Goal: Task Accomplishment & Management: Complete application form

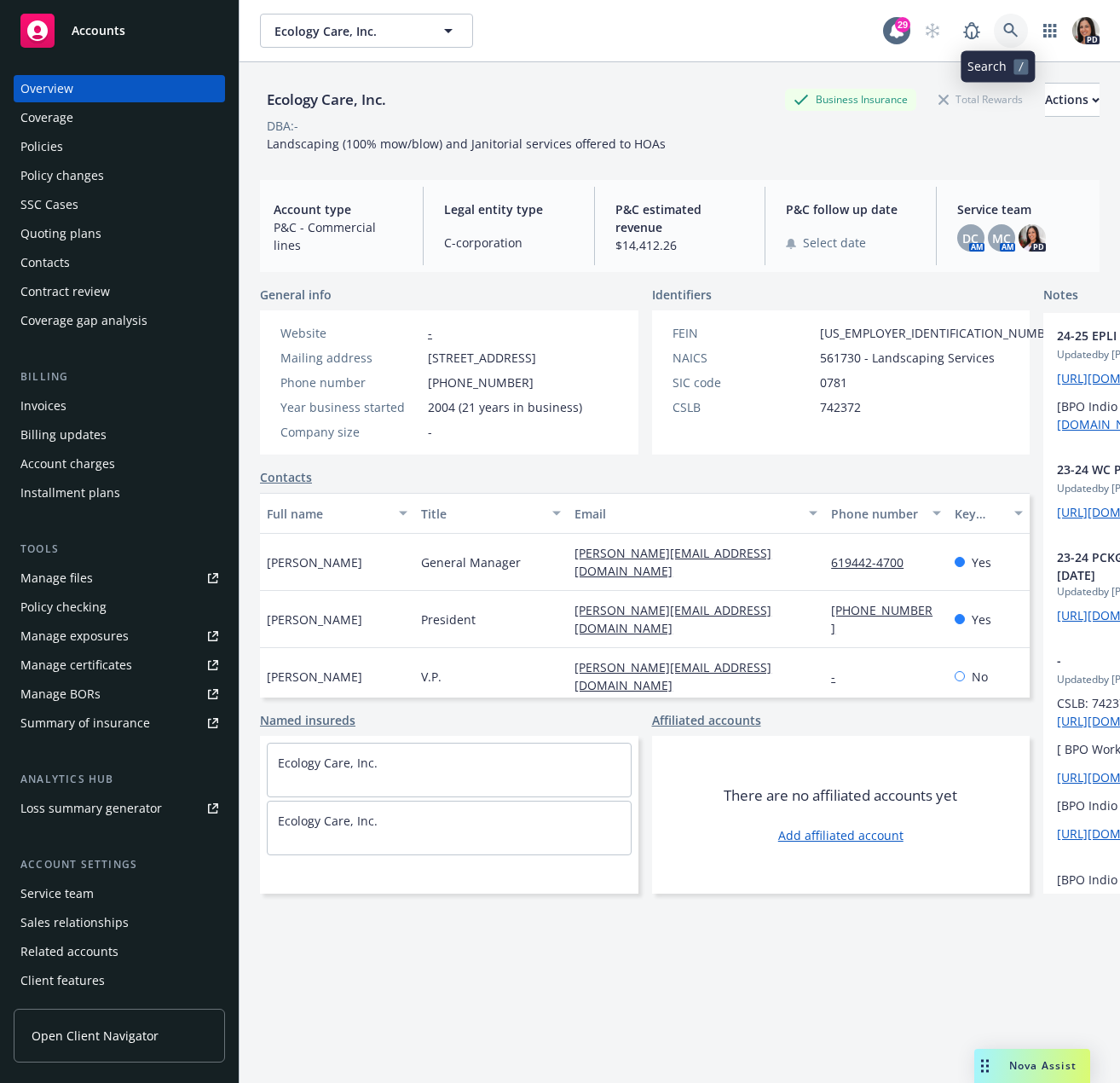
click at [996, 21] on link at bounding box center [1010, 30] width 34 height 34
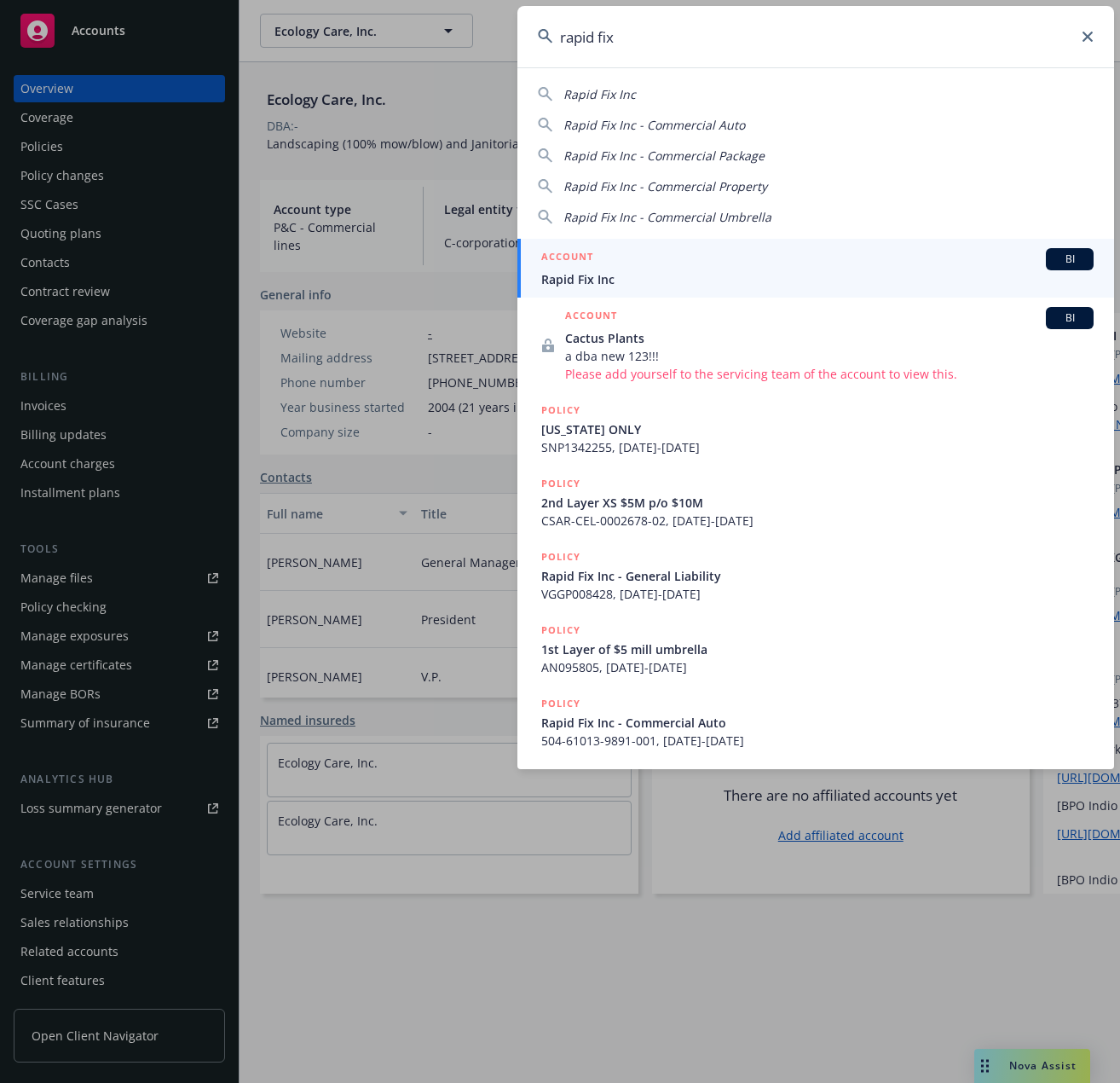
type input "rapid fix"
click at [686, 259] on div "ACCOUNT BI" at bounding box center [817, 259] width 552 height 22
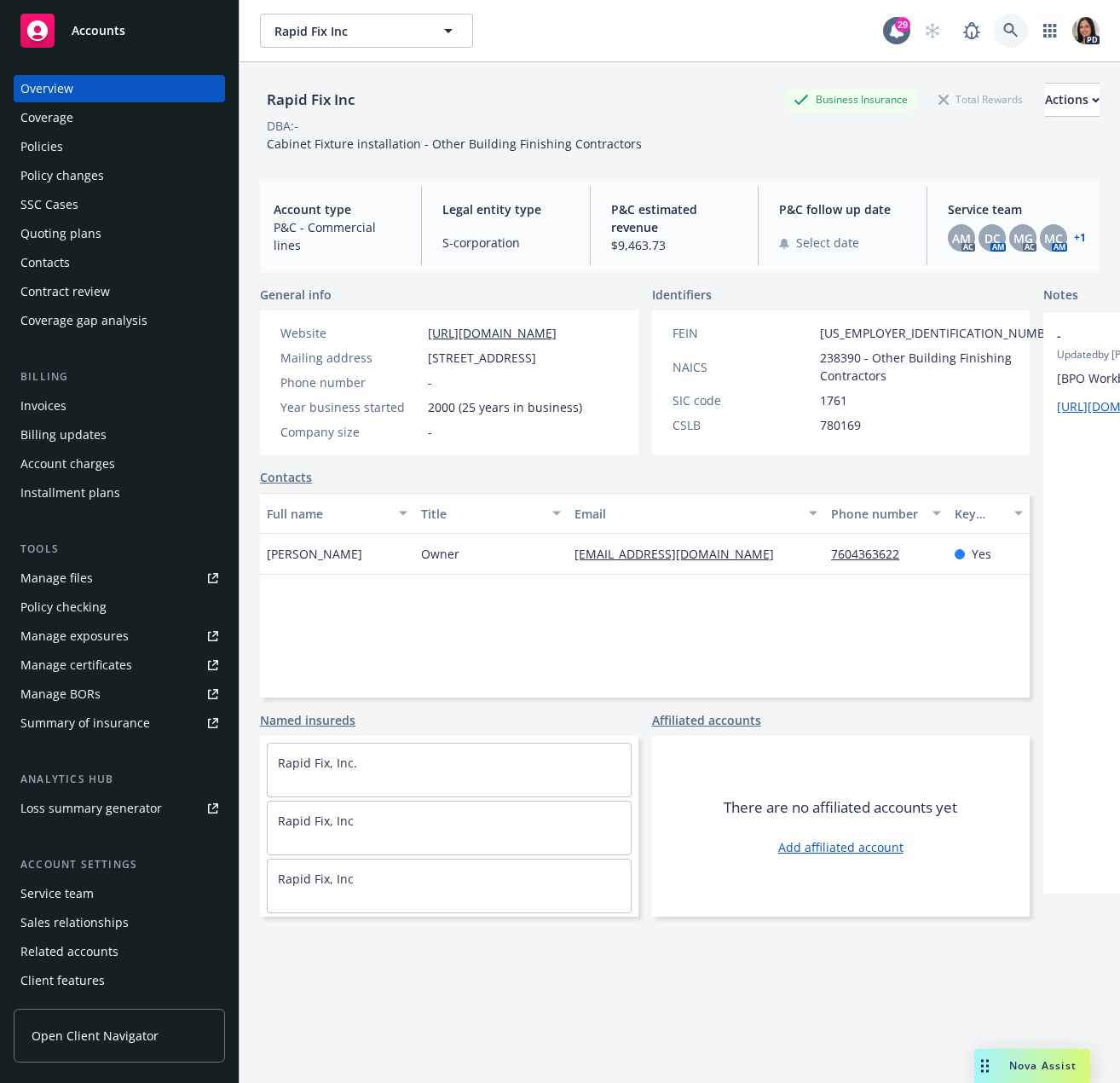
click at [1004, 39] on link at bounding box center [1010, 30] width 34 height 34
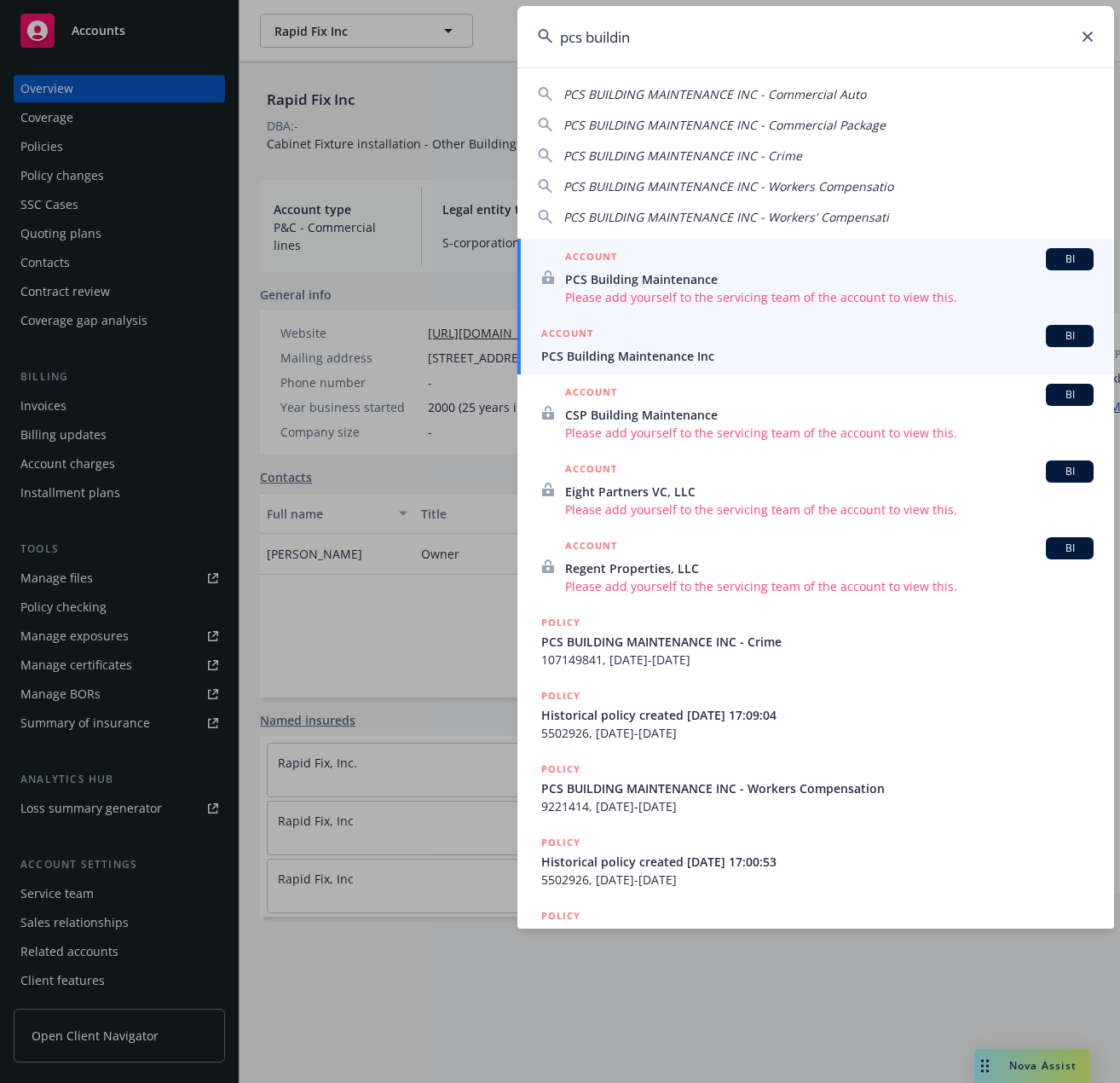
type input "pcs buildin"
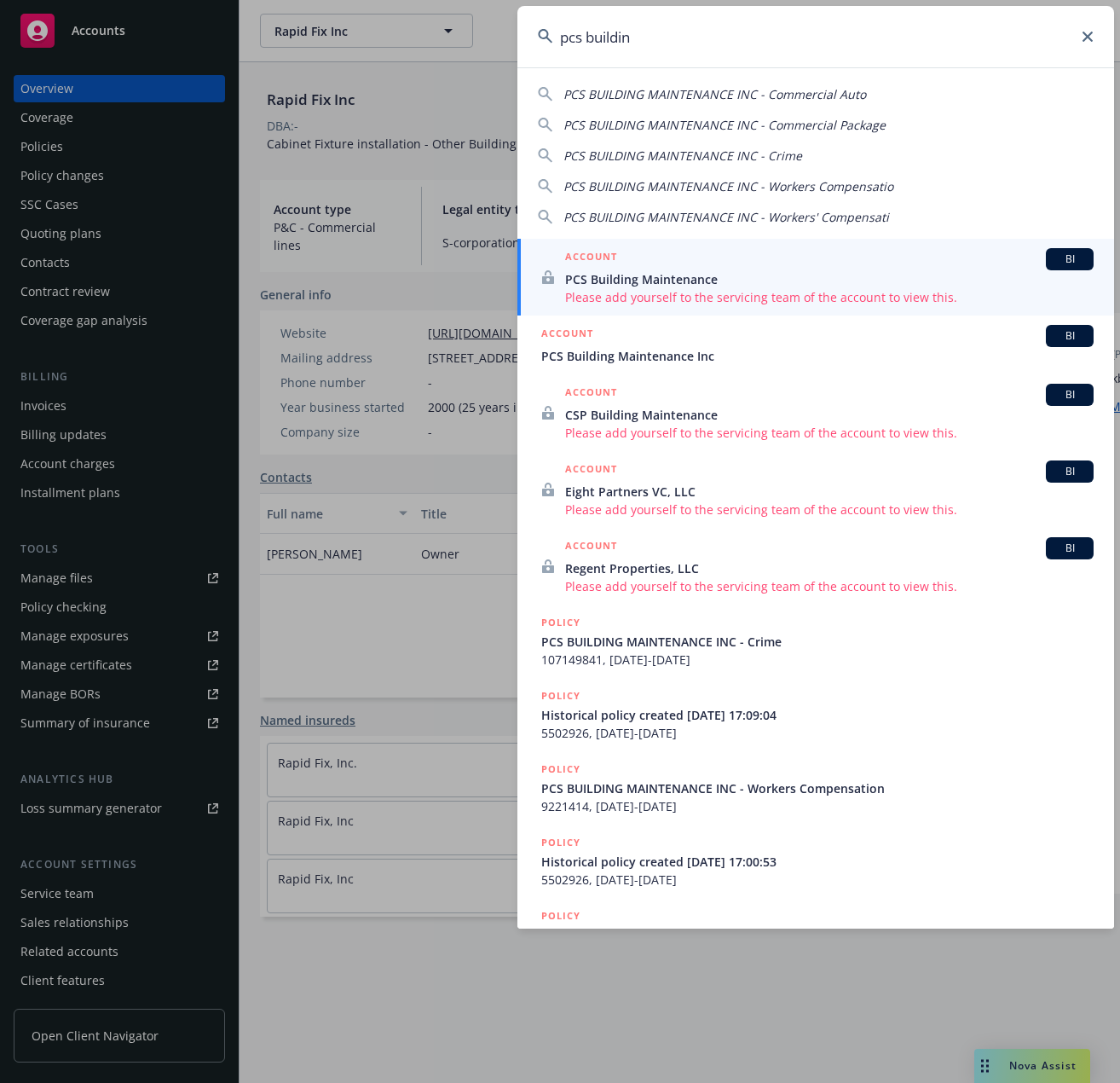
click at [664, 350] on span "PCS Building Maintenance Inc" at bounding box center [817, 355] width 552 height 18
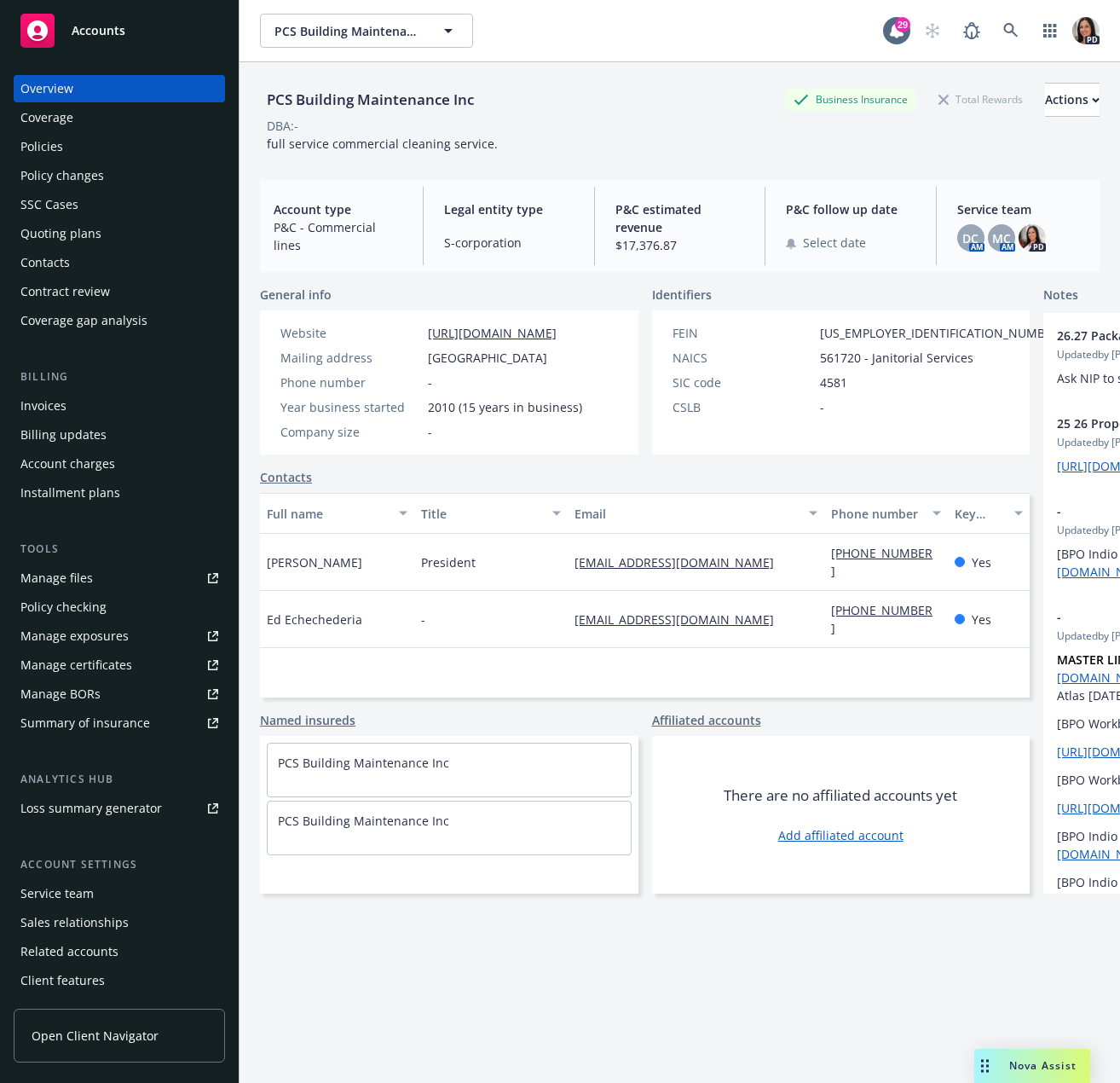
click at [66, 236] on div "Quoting plans" at bounding box center [61, 233] width 81 height 28
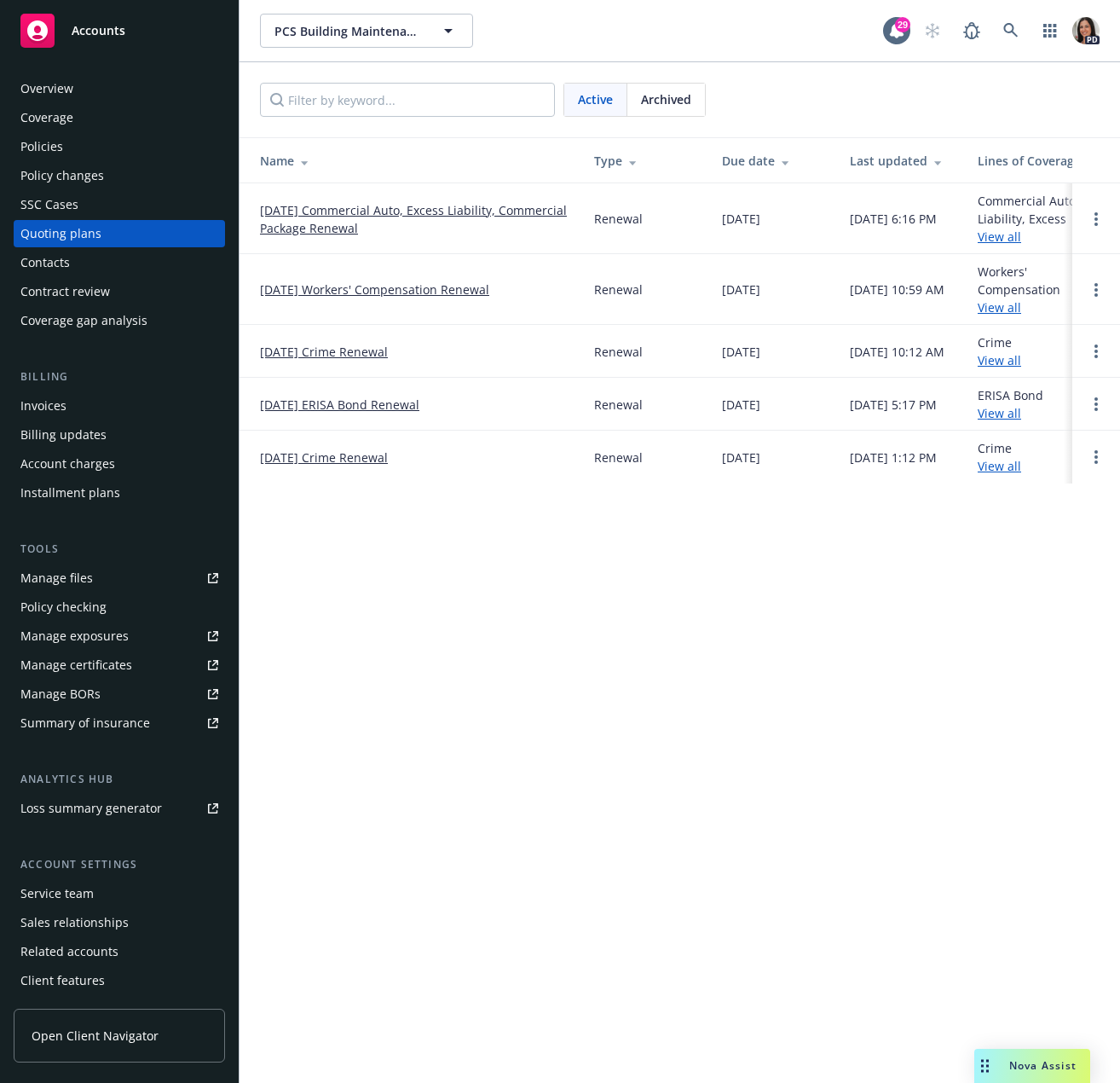
click at [382, 284] on link "[DATE] Workers' Compensation Renewal" at bounding box center [374, 289] width 229 height 18
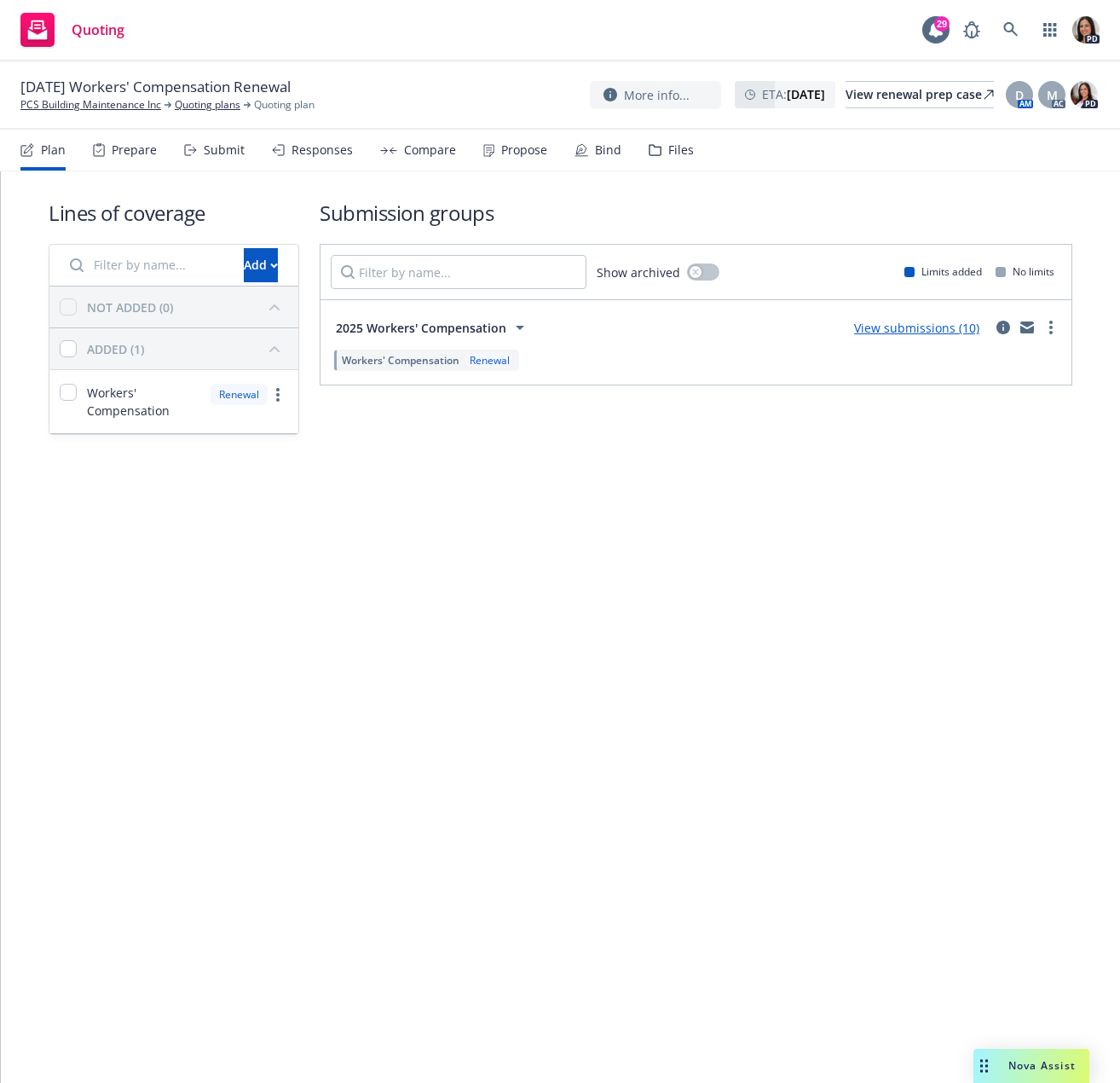
click at [308, 150] on div "Responses" at bounding box center [321, 150] width 61 height 14
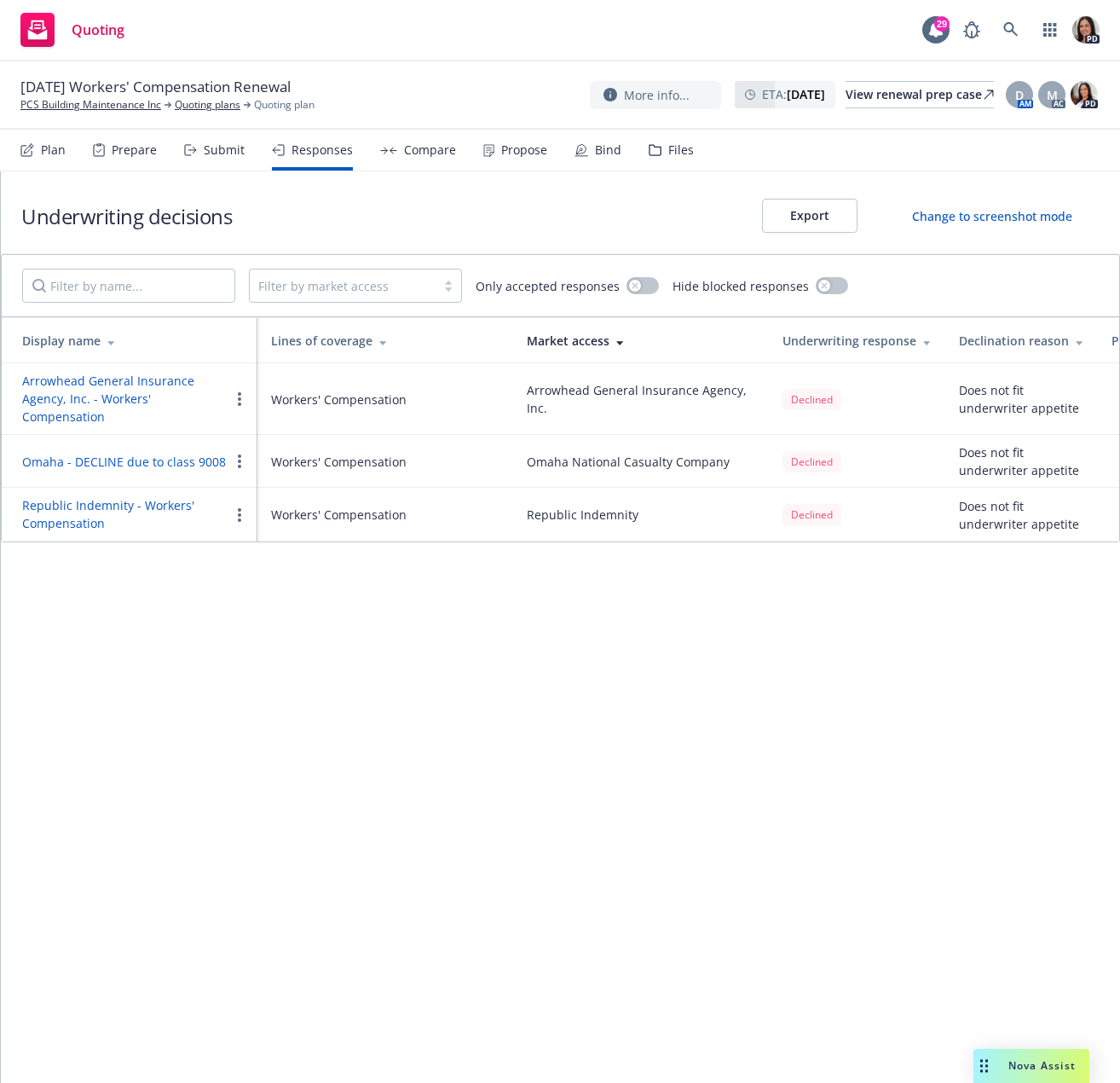
click at [216, 146] on div "Submit" at bounding box center [224, 150] width 41 height 14
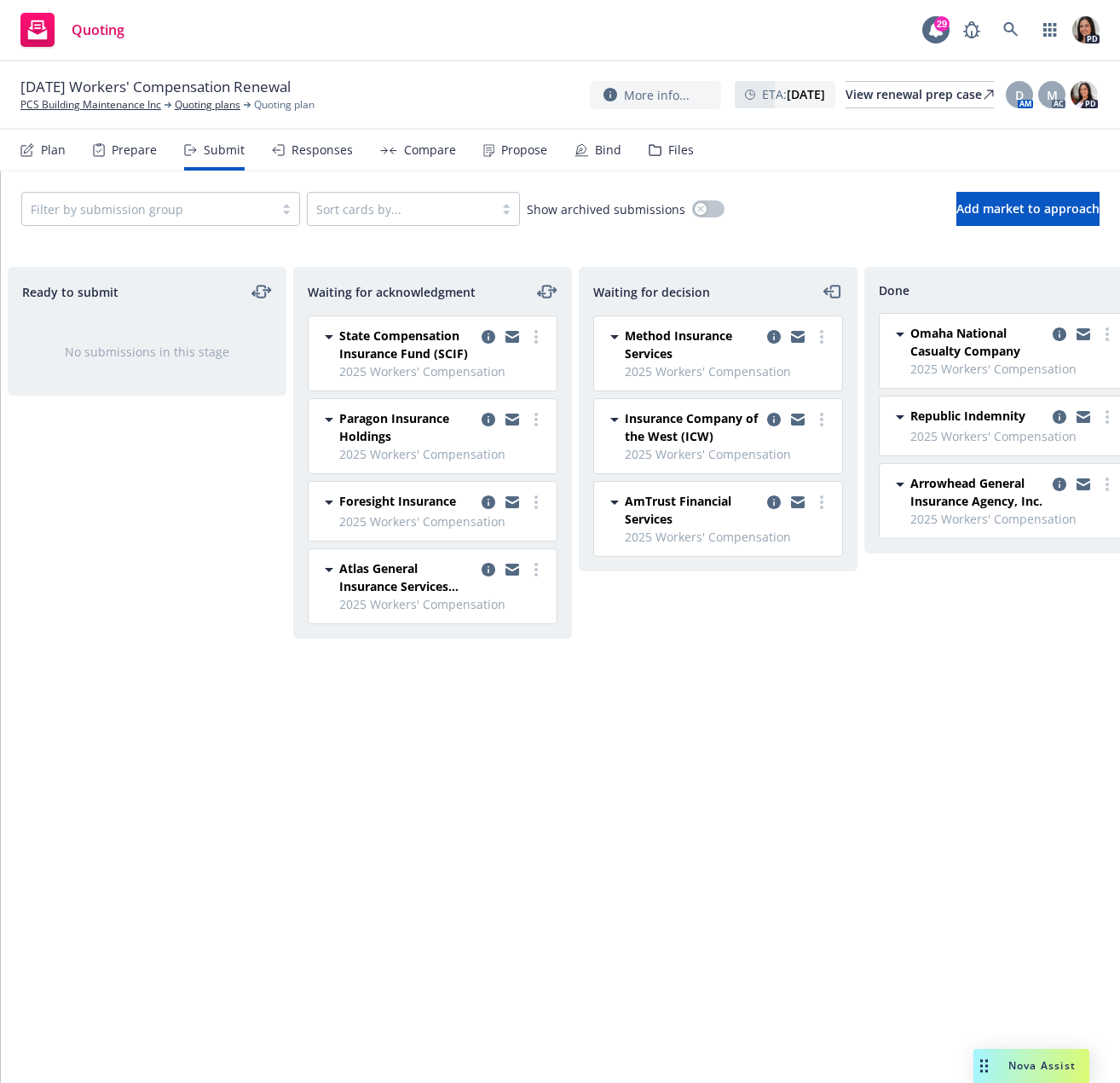
scroll to position [0, 342]
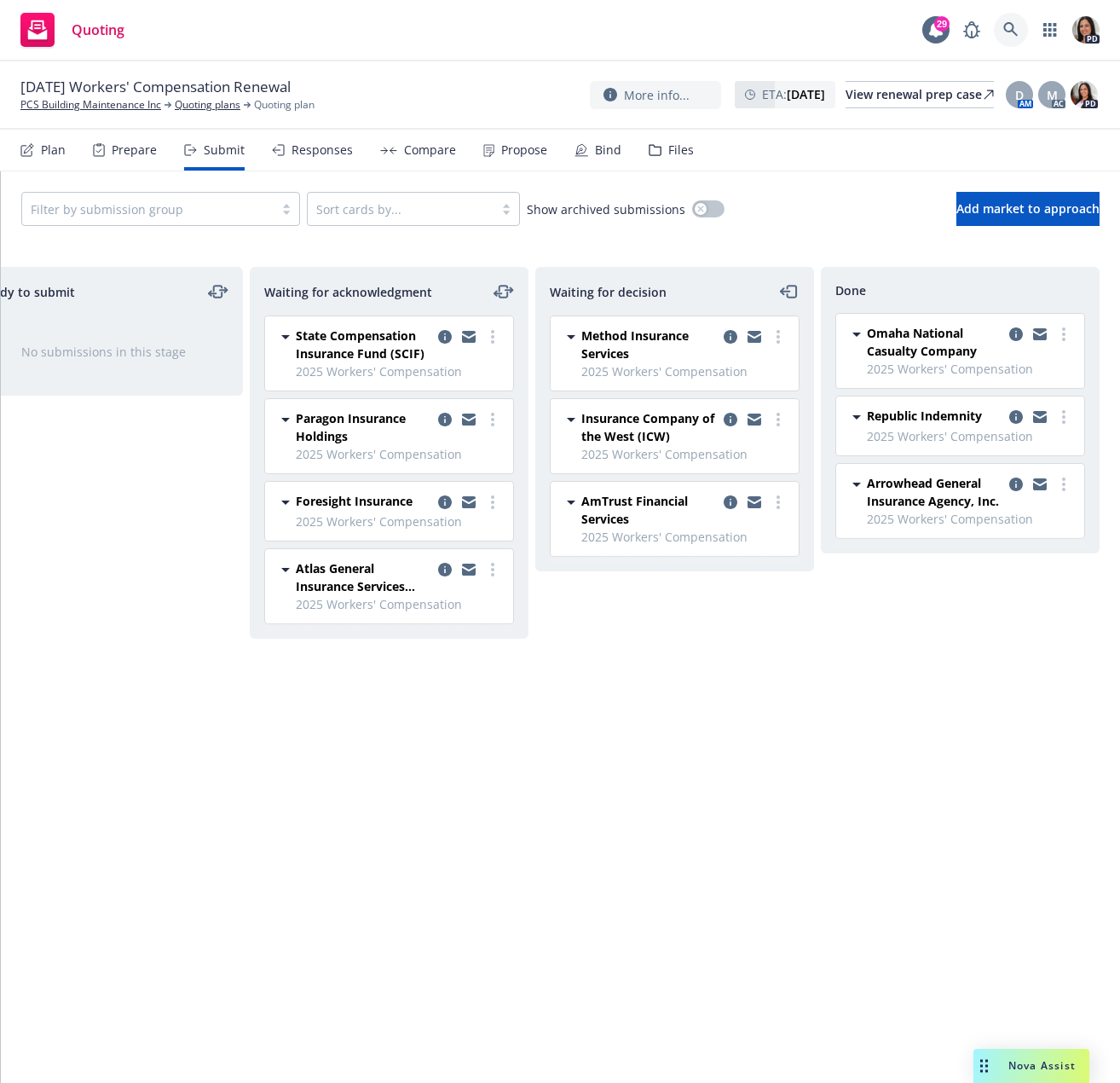
click at [1022, 31] on link at bounding box center [1010, 29] width 34 height 34
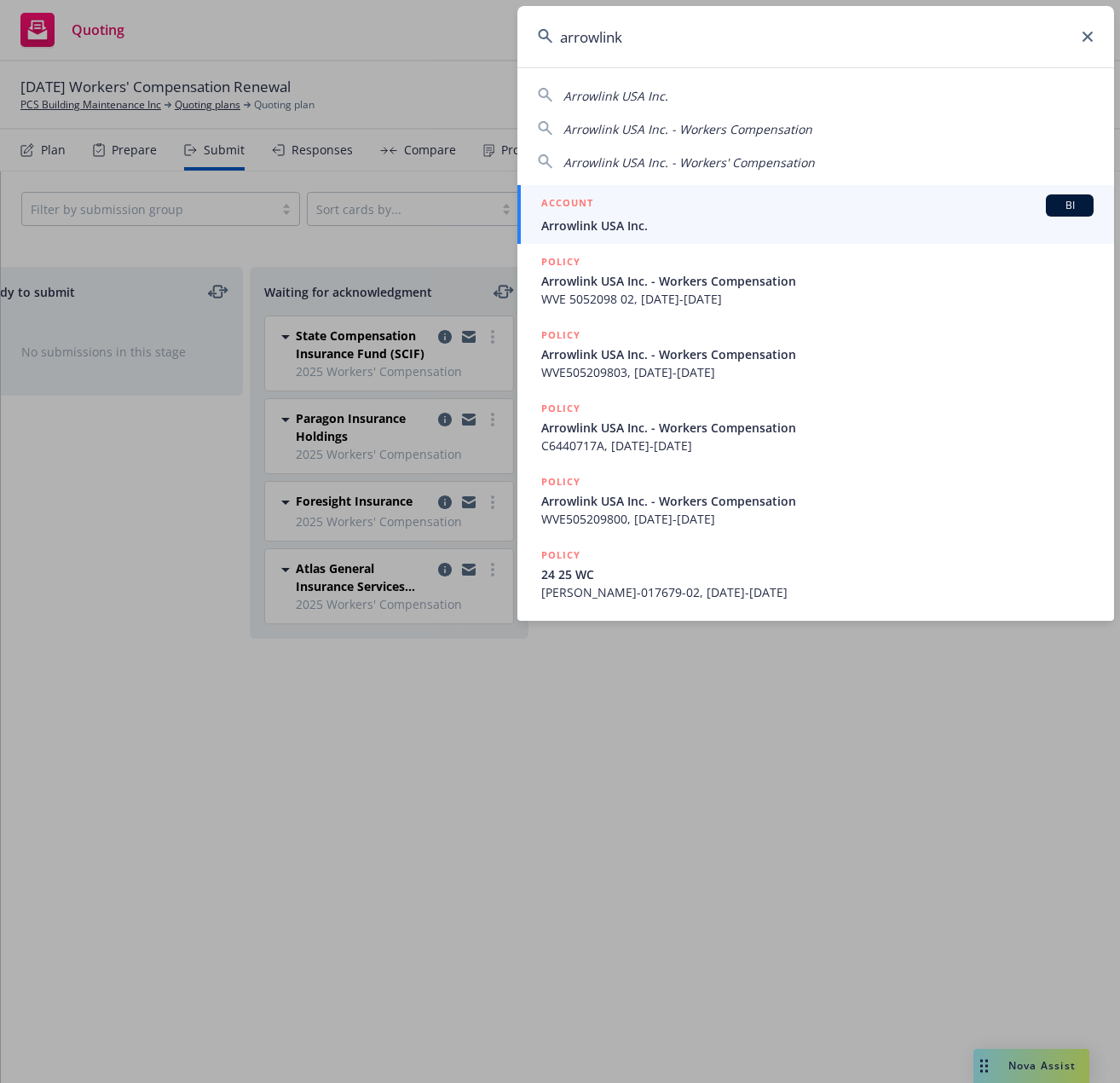
type input "arrowlink"
click at [651, 216] on div "ACCOUNT BI" at bounding box center [817, 206] width 552 height 22
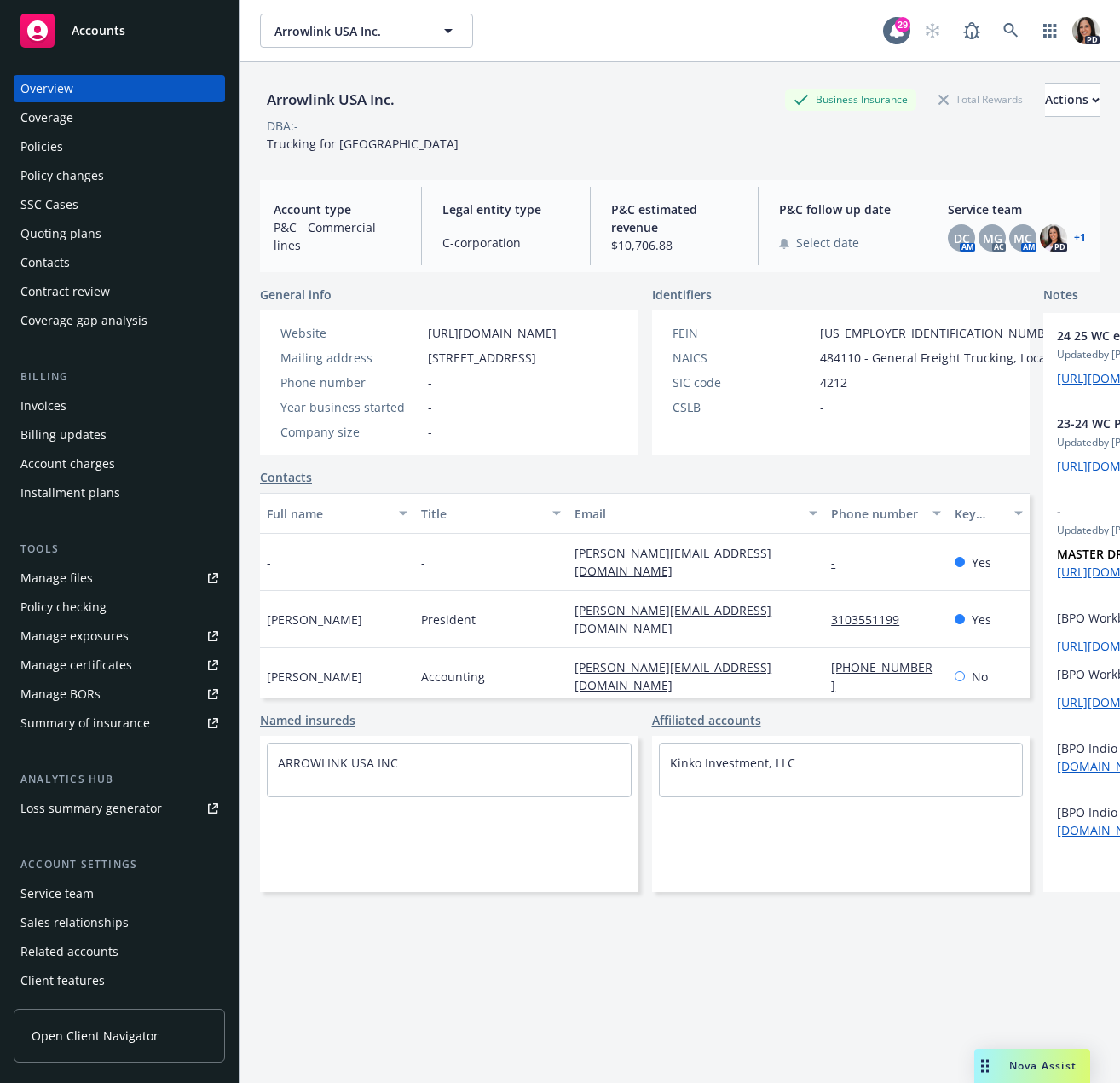
click at [64, 224] on div "Quoting plans" at bounding box center [61, 233] width 81 height 28
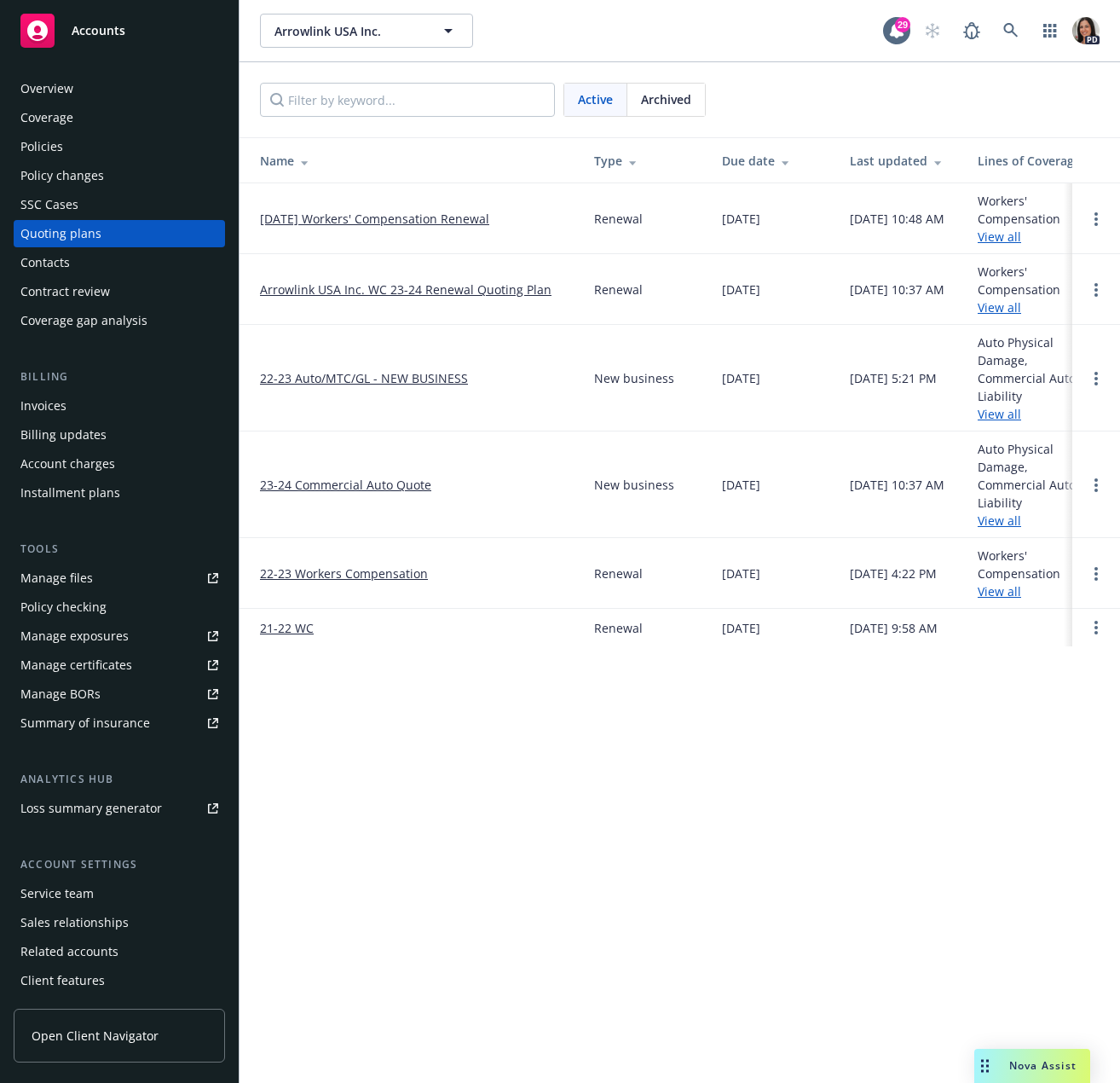
click at [364, 216] on link "12/01/25 Workers' Compensation Renewal" at bounding box center [374, 219] width 229 height 18
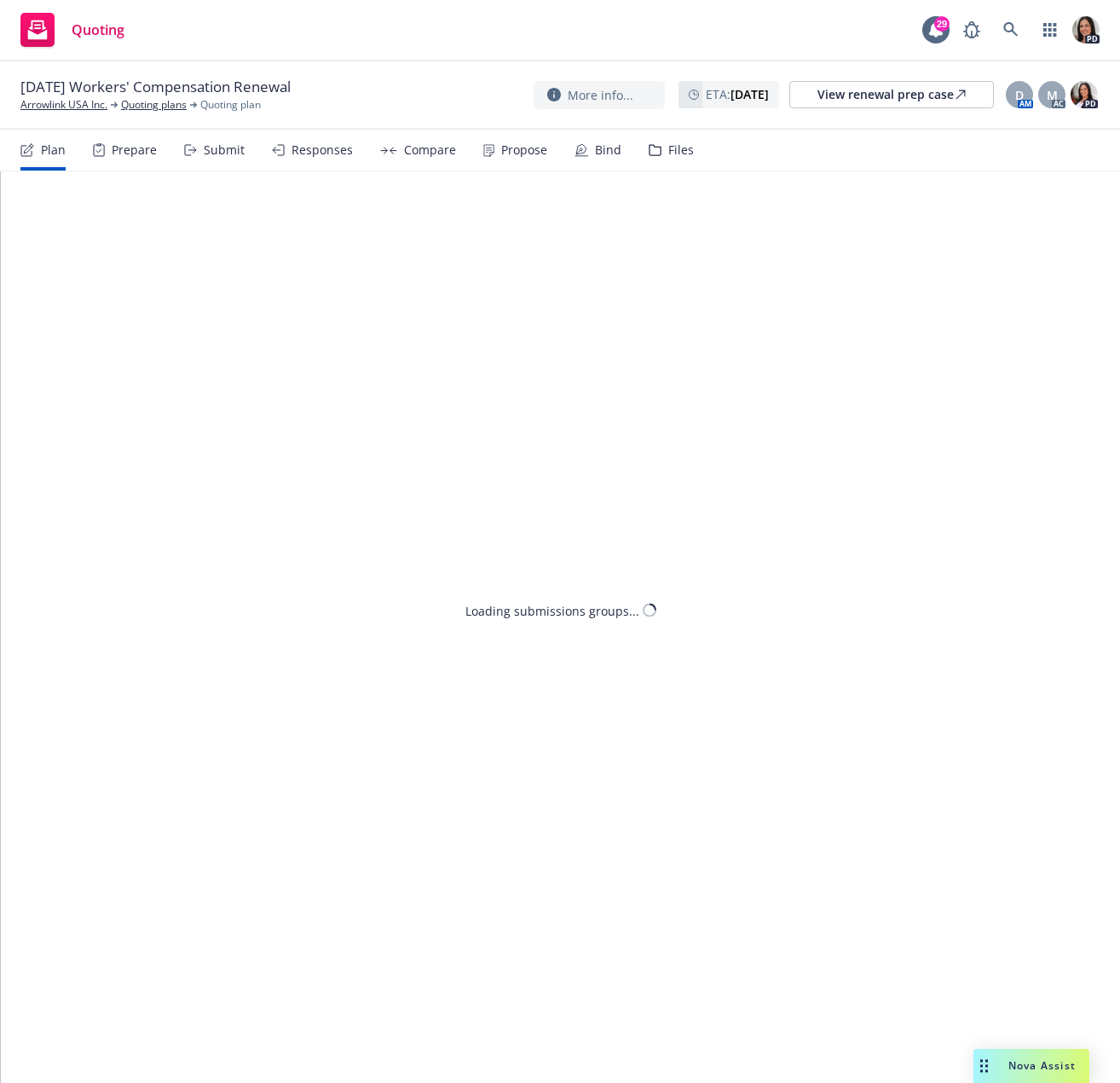
click at [204, 151] on div "Submit" at bounding box center [224, 150] width 41 height 14
click at [315, 143] on div "Responses" at bounding box center [321, 150] width 61 height 14
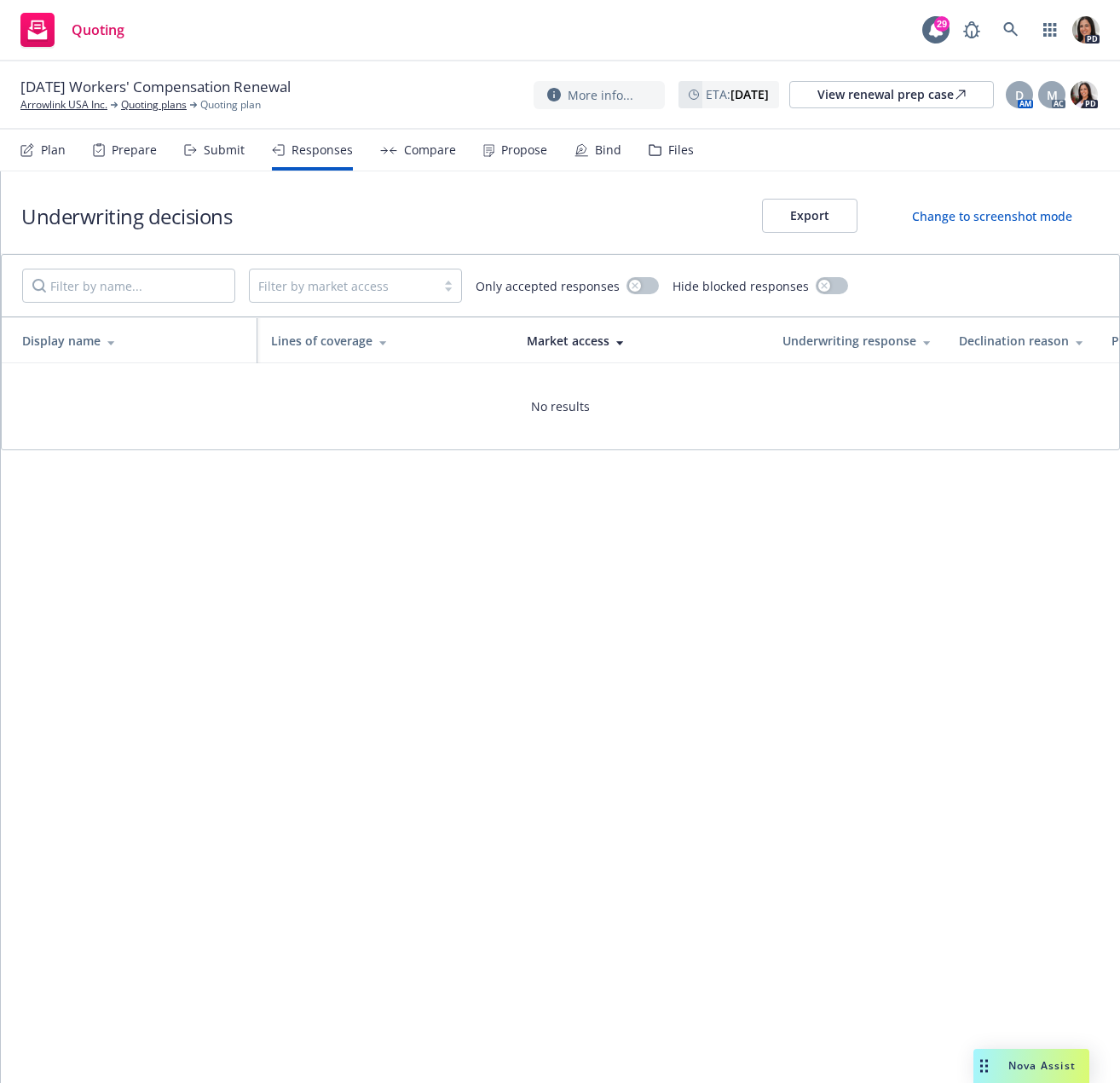
click at [220, 137] on div "Submit" at bounding box center [214, 150] width 60 height 41
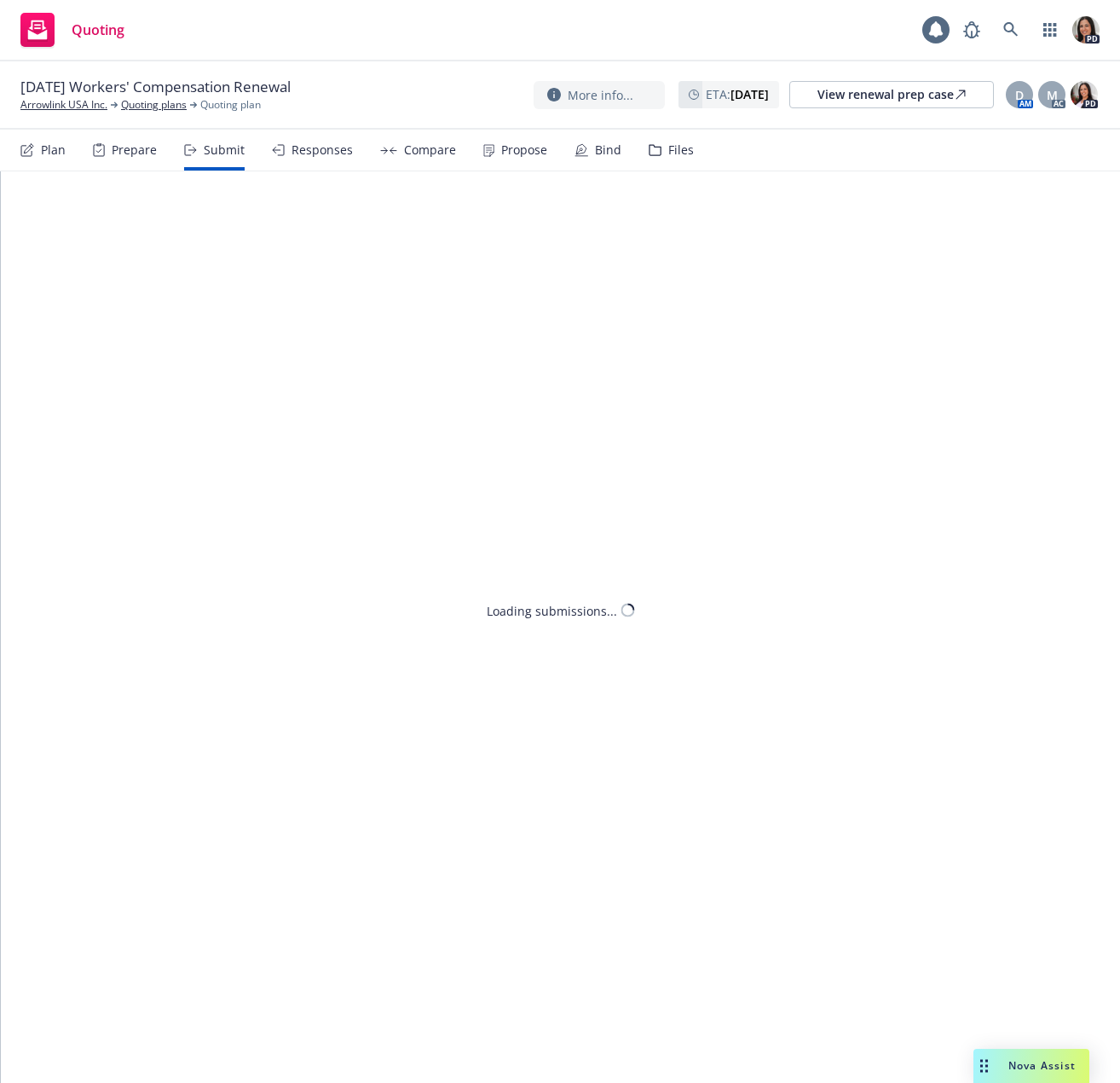
click at [397, 147] on div "Compare" at bounding box center [418, 150] width 76 height 41
click at [324, 154] on div "Responses" at bounding box center [321, 150] width 61 height 14
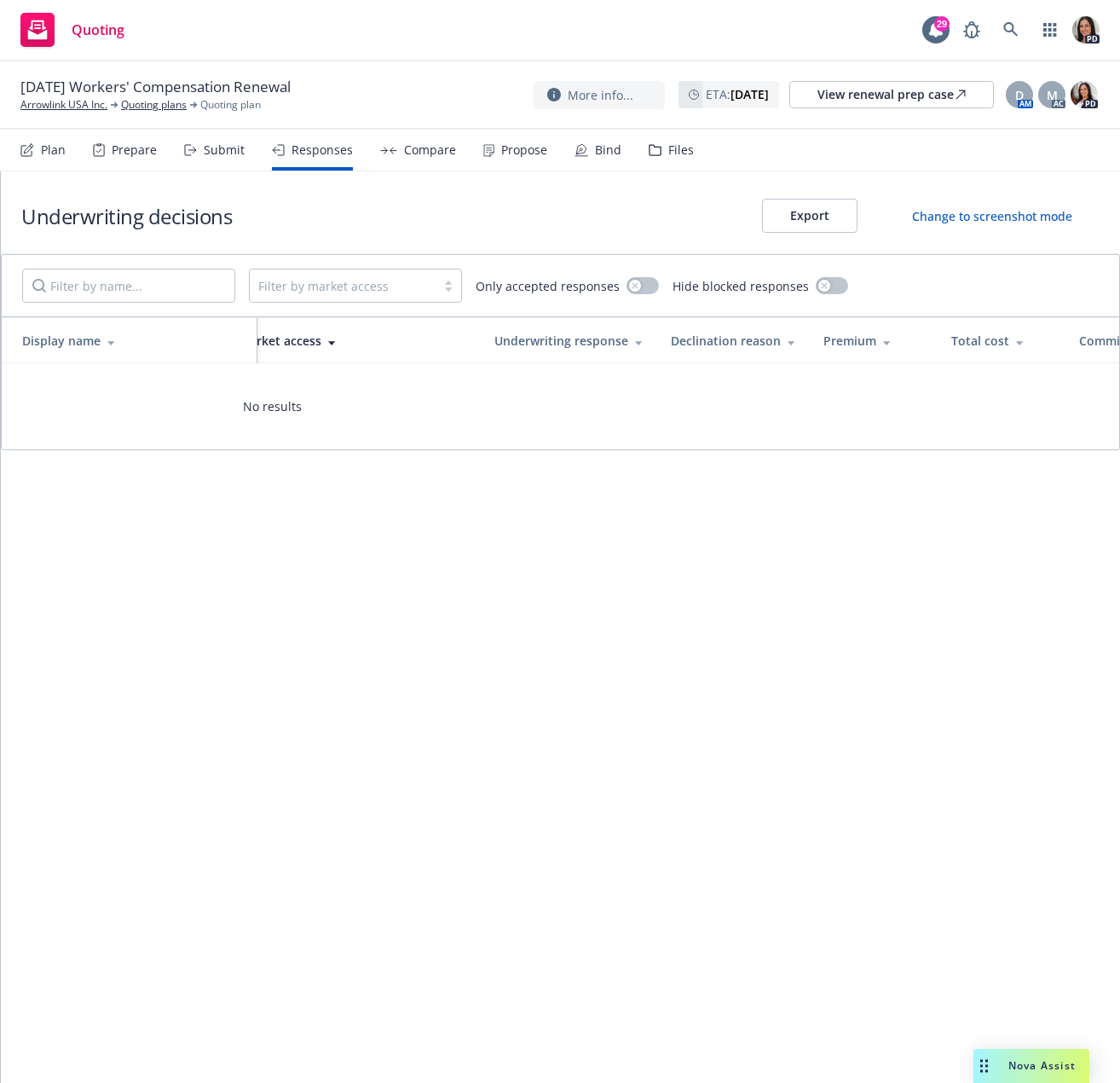
scroll to position [0, 491]
click at [410, 150] on div "Compare" at bounding box center [430, 150] width 52 height 14
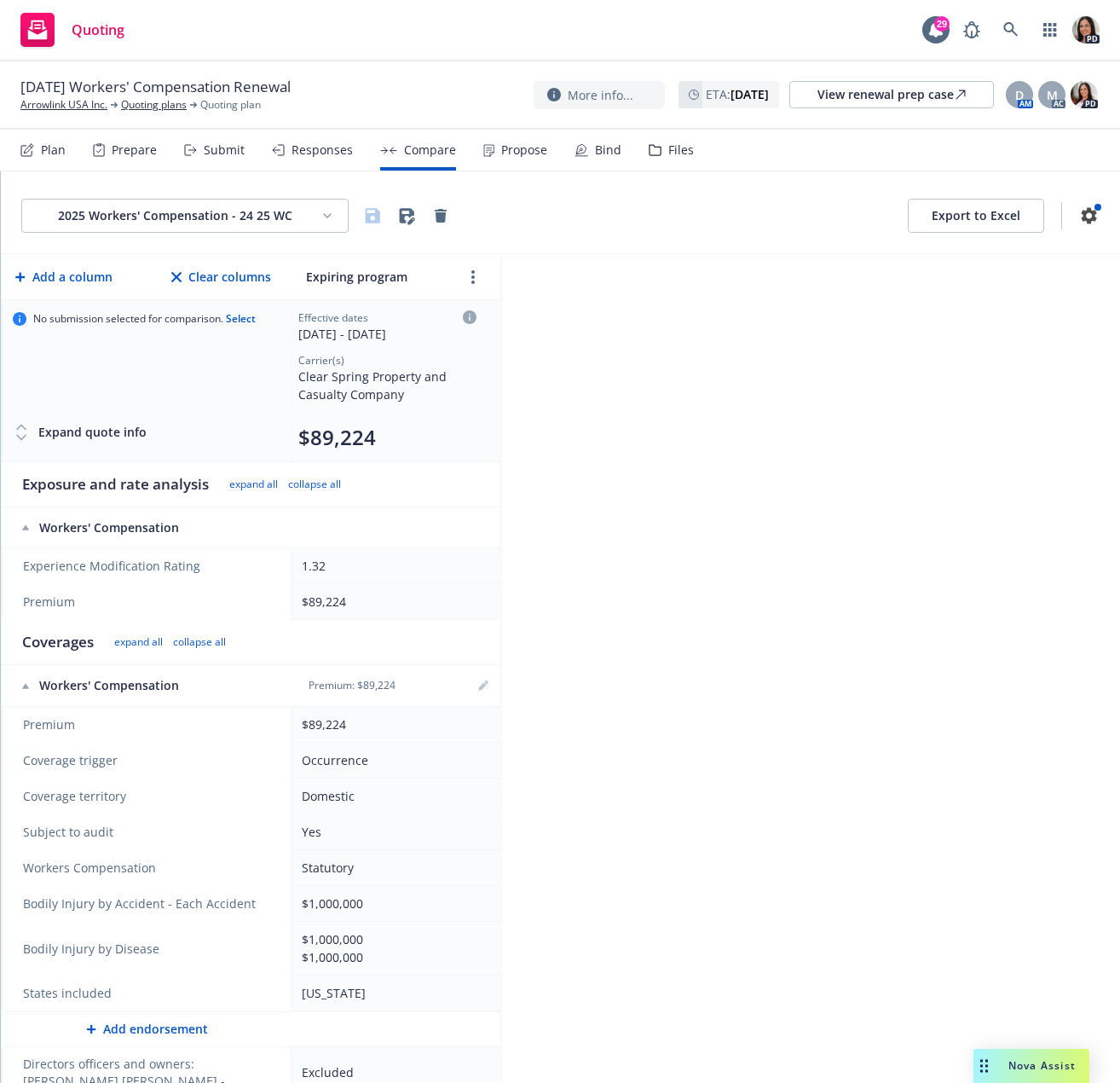
click at [150, 156] on div "Prepare" at bounding box center [134, 150] width 45 height 14
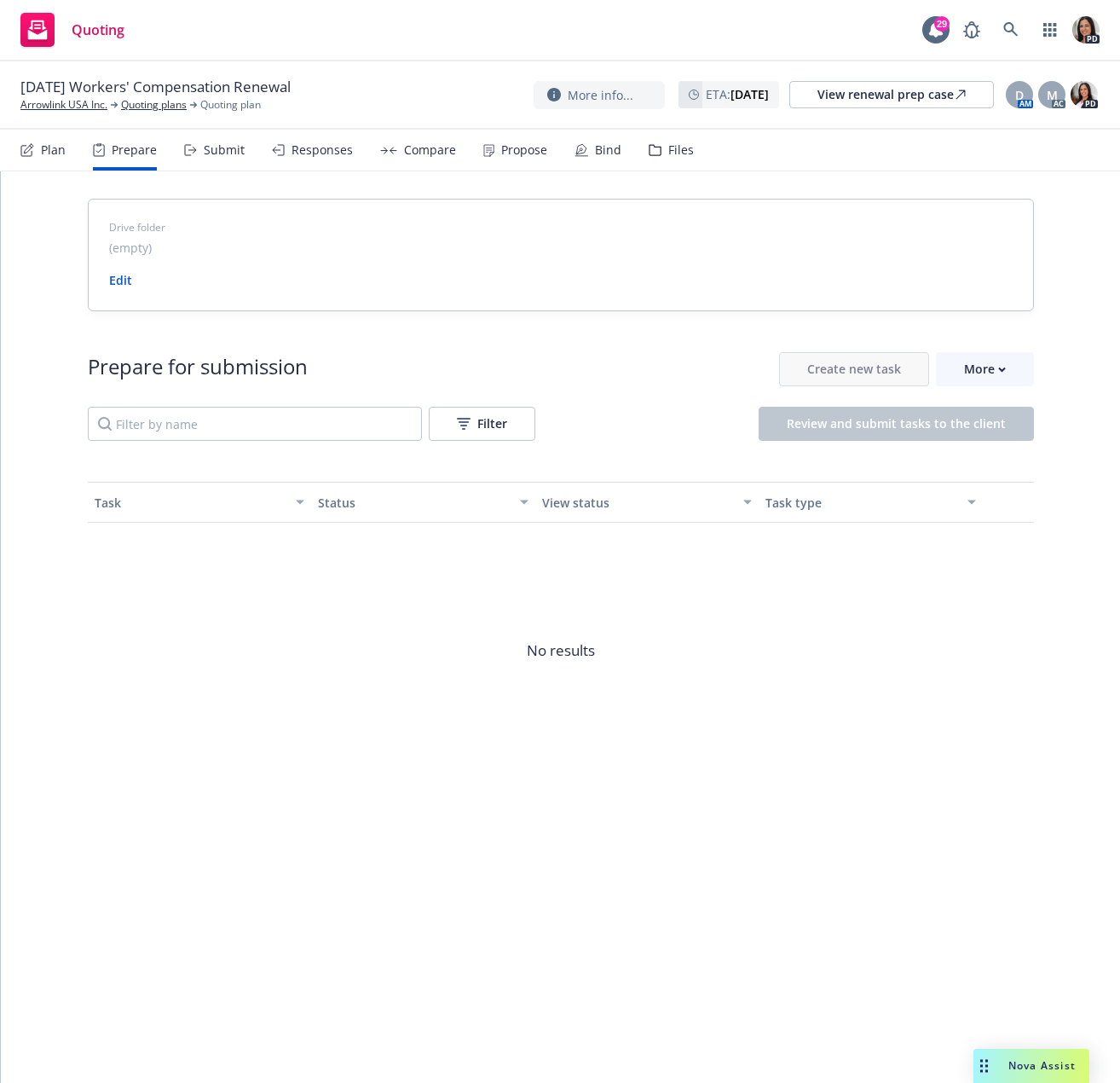
click at [228, 143] on div "Submit" at bounding box center [224, 150] width 41 height 14
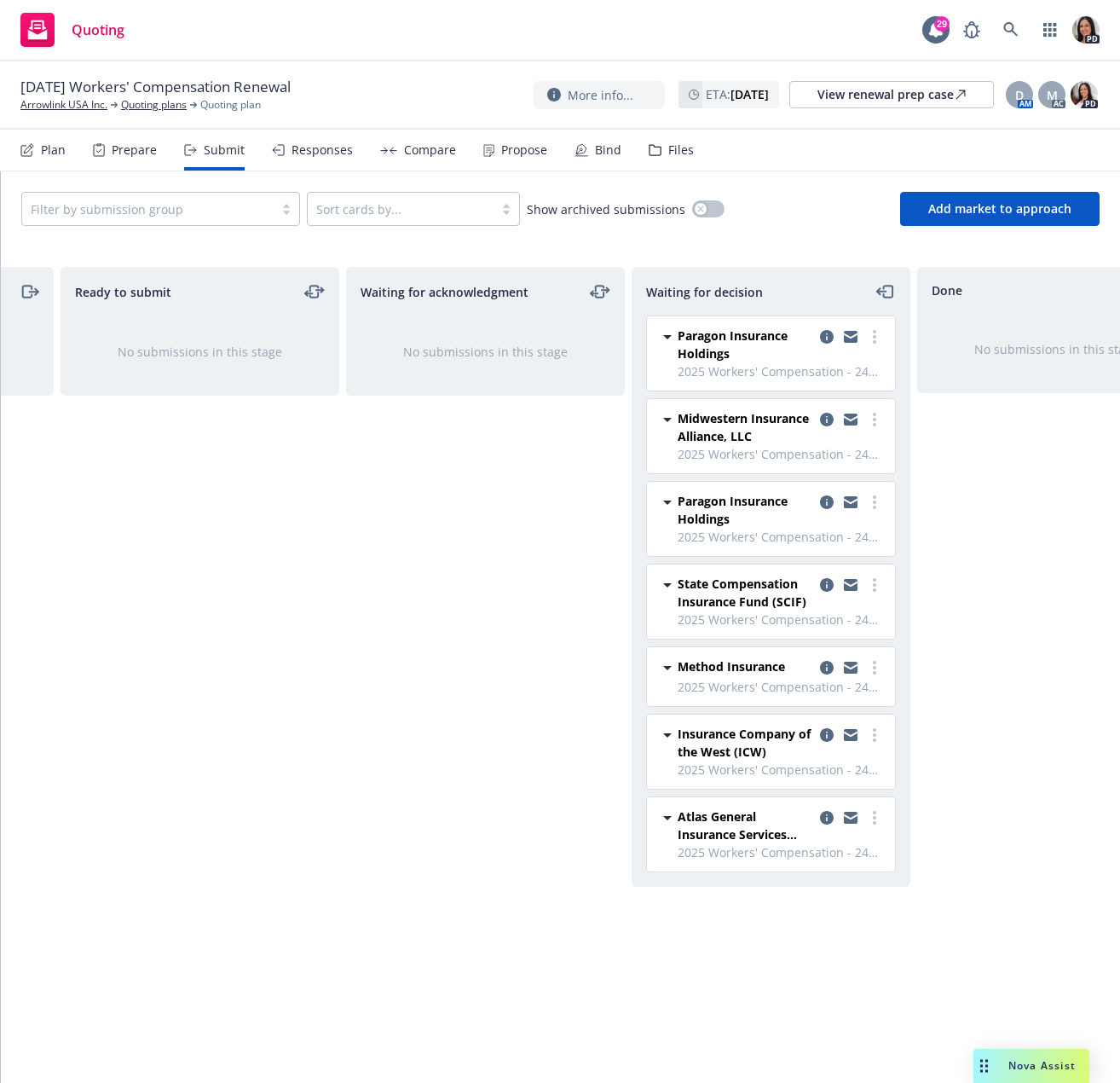
scroll to position [0, 254]
